Goal: Task Accomplishment & Management: Manage account settings

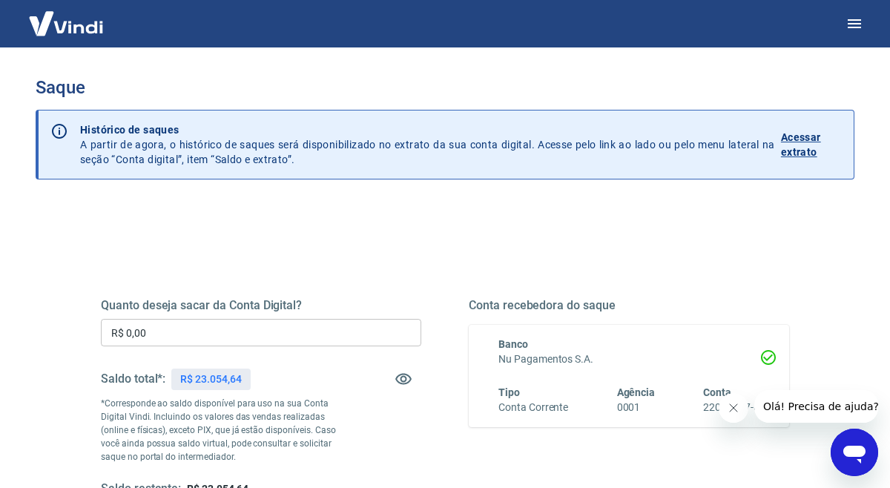
scroll to position [7, 0]
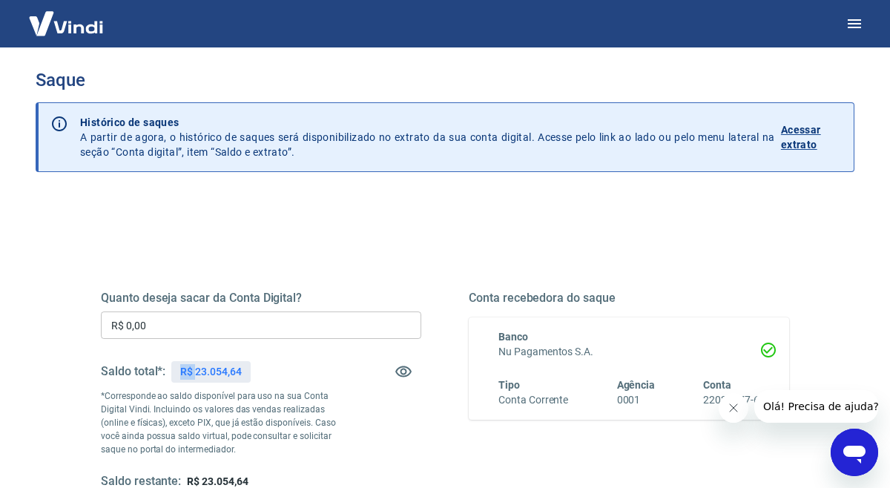
drag, startPoint x: 194, startPoint y: 370, endPoint x: 264, endPoint y: 363, distance: 70.1
click at [264, 363] on div "Saldo total*: R$ 23.054,64" at bounding box center [261, 372] width 320 height 36
click at [208, 380] on div "R$ 23.054,64" at bounding box center [210, 372] width 79 height 22
drag, startPoint x: 197, startPoint y: 370, endPoint x: 250, endPoint y: 366, distance: 53.5
click at [250, 366] on div "R$ 23.054,64" at bounding box center [210, 372] width 79 height 22
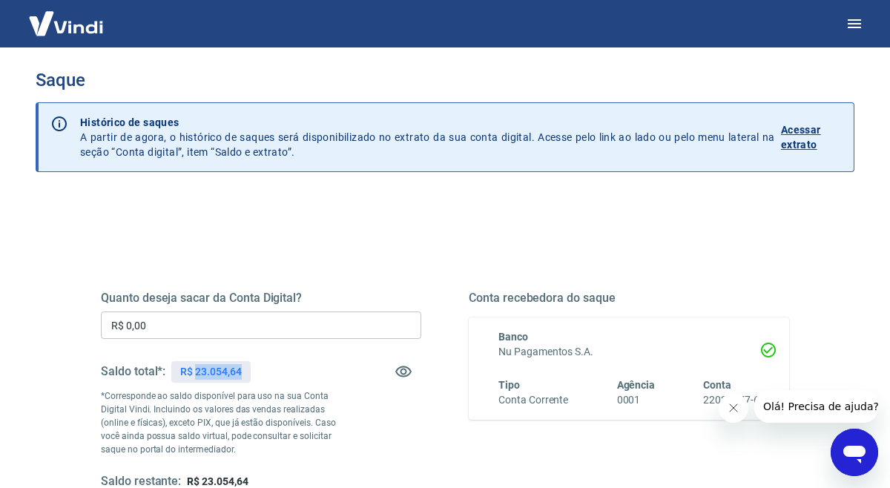
copy p "23.054,64"
click at [199, 323] on input "R$ 0,00" at bounding box center [261, 324] width 320 height 27
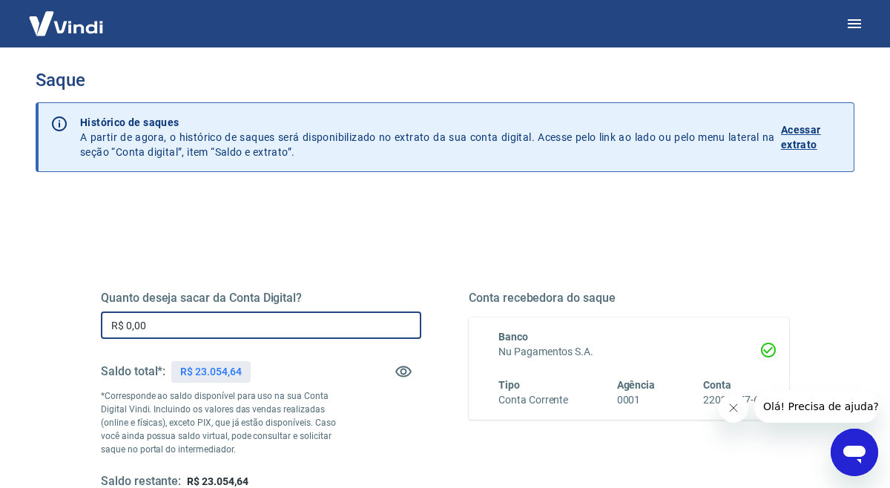
click at [199, 323] on input "R$ 0,00" at bounding box center [261, 324] width 320 height 27
paste input "23.054,64"
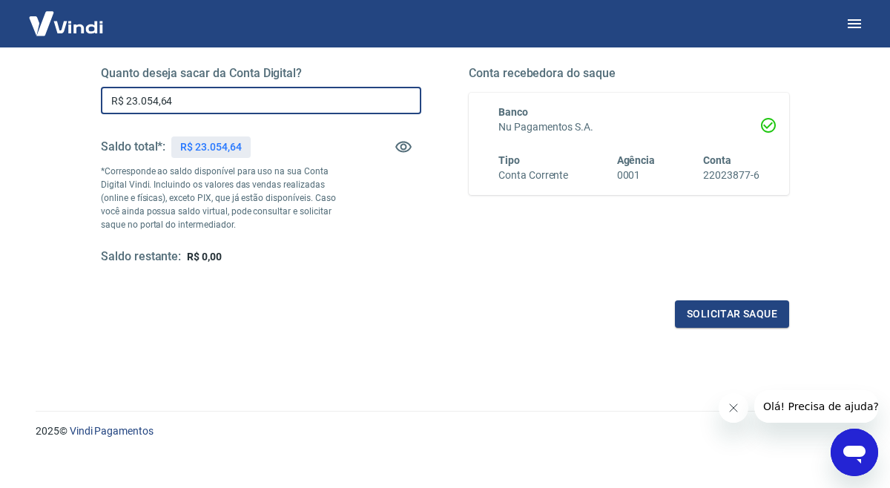
scroll to position [245, 0]
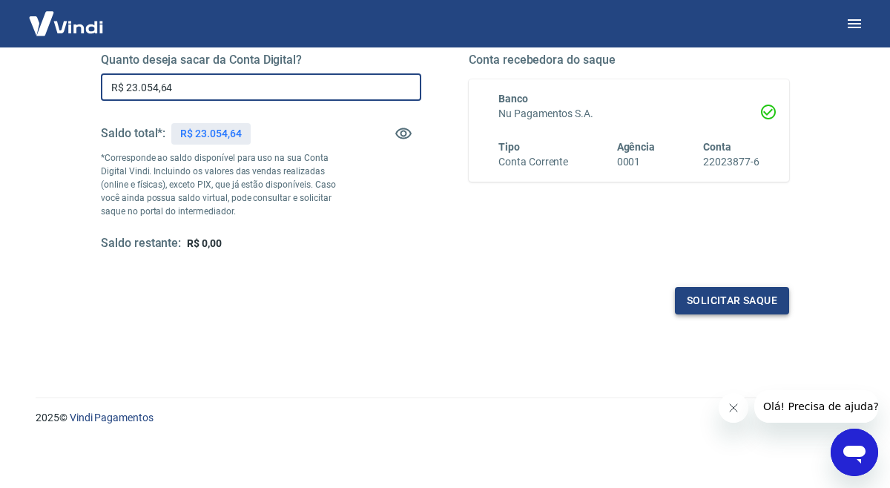
type input "R$ 23.054,64"
click at [698, 297] on button "Solicitar saque" at bounding box center [732, 300] width 114 height 27
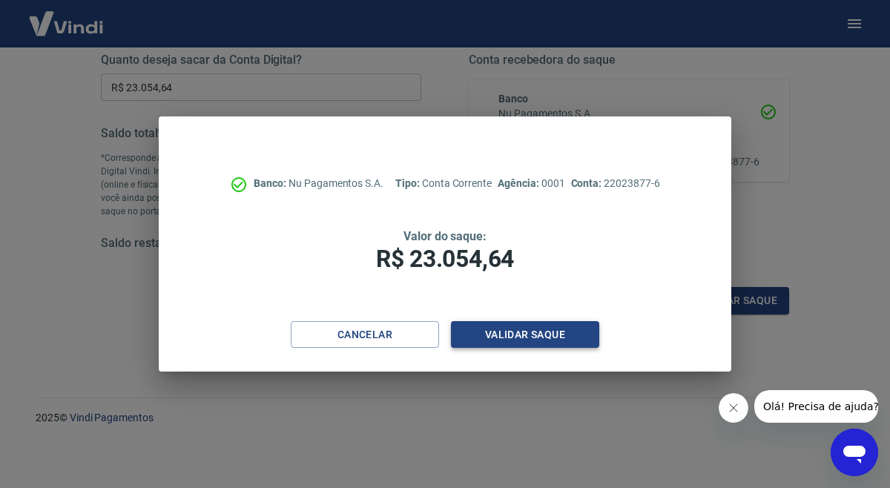
click at [572, 333] on button "Validar saque" at bounding box center [525, 334] width 148 height 27
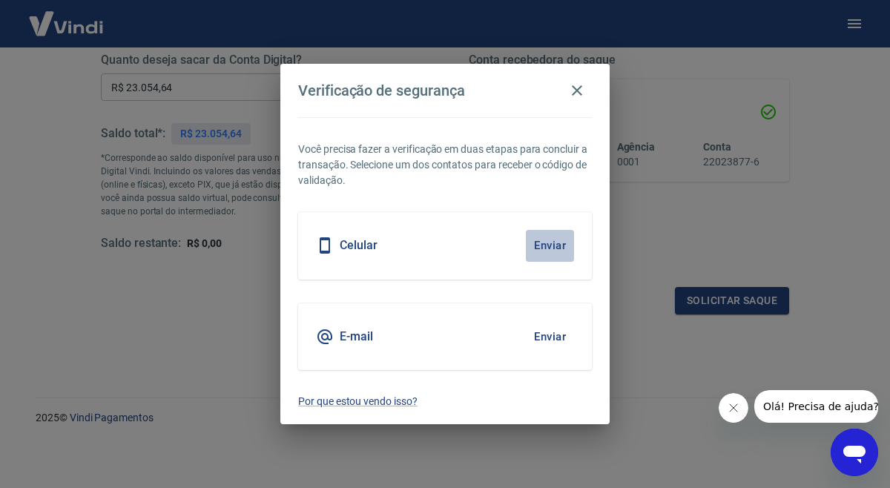
click at [552, 242] on button "Enviar" at bounding box center [550, 245] width 48 height 31
click at [556, 247] on button "Enviar" at bounding box center [550, 245] width 48 height 31
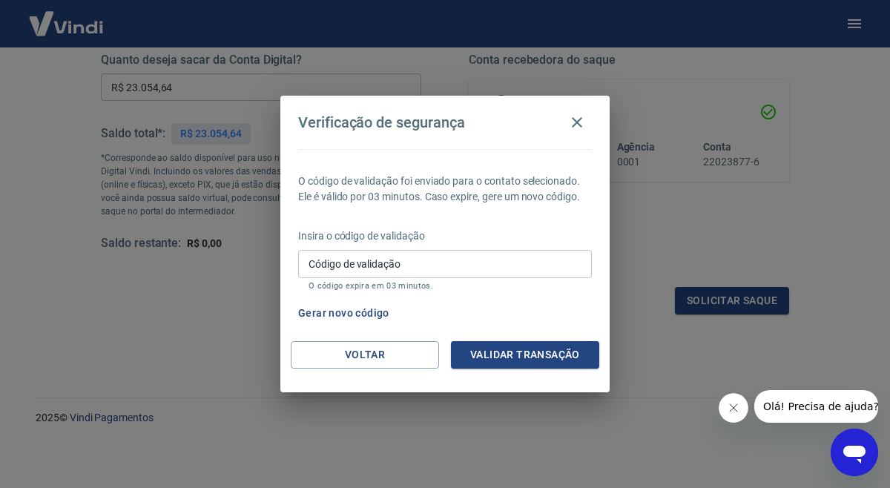
click at [372, 268] on input "Código de validação" at bounding box center [445, 263] width 294 height 27
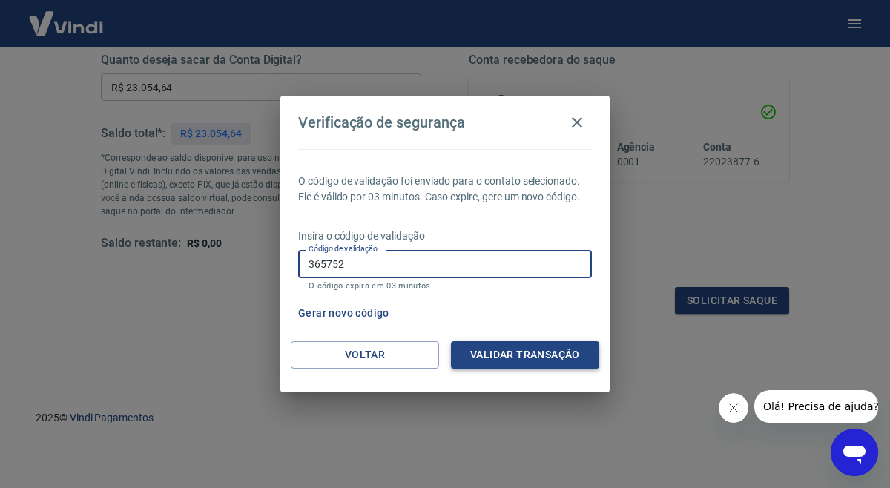
type input "365752"
click at [536, 358] on button "Validar transação" at bounding box center [525, 354] width 148 height 27
